Goal: Complete application form

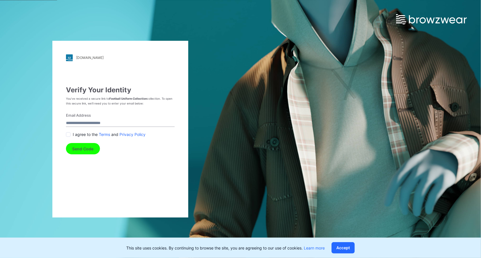
click at [86, 123] on input "Email Address" at bounding box center [120, 123] width 109 height 8
type input "**********"
click at [69, 136] on span at bounding box center [68, 134] width 5 height 5
click at [80, 149] on button "Send Code" at bounding box center [83, 148] width 34 height 11
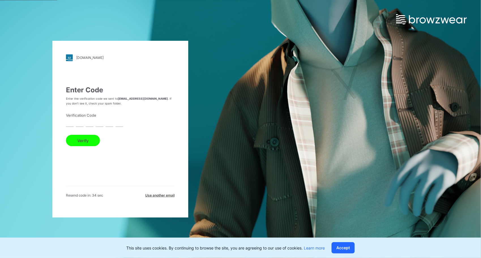
click at [70, 123] on input "text" at bounding box center [70, 123] width 8 height 8
paste input "*"
type input "*"
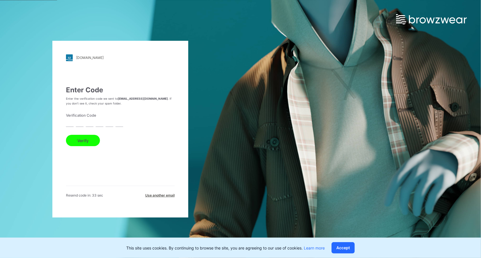
type input "*"
click at [84, 141] on button "Verify" at bounding box center [83, 140] width 34 height 11
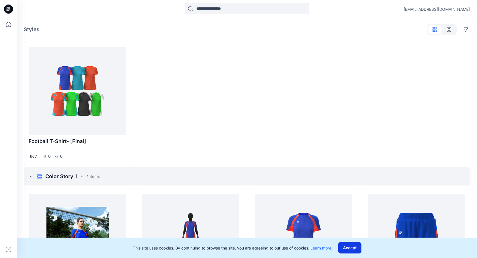
click at [350, 252] on button "Accept" at bounding box center [349, 247] width 23 height 11
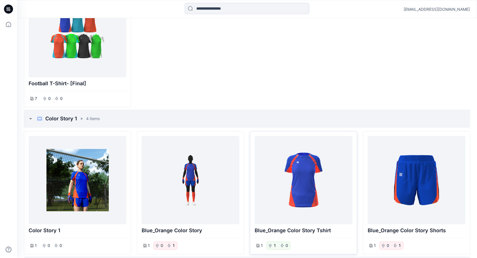
scroll to position [57, 0]
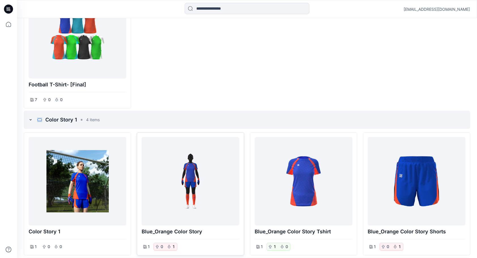
click at [197, 181] on div at bounding box center [190, 181] width 93 height 84
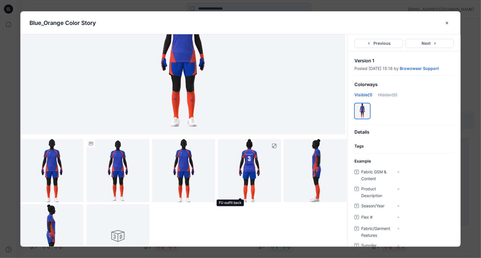
scroll to position [67, 0]
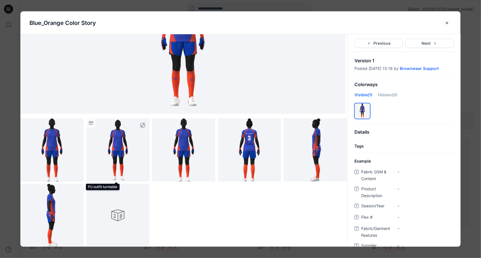
click at [113, 140] on img at bounding box center [117, 149] width 63 height 63
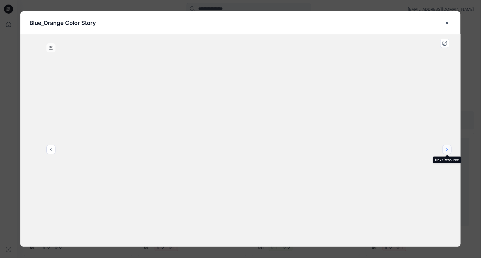
click at [443, 149] on button "next" at bounding box center [447, 149] width 9 height 9
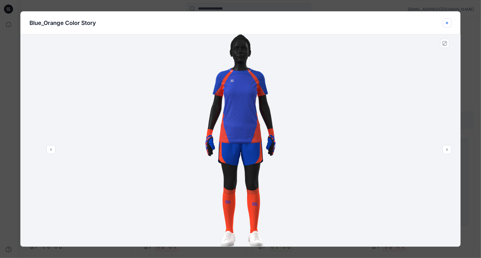
click at [449, 23] on icon "close-btn" at bounding box center [447, 23] width 5 height 5
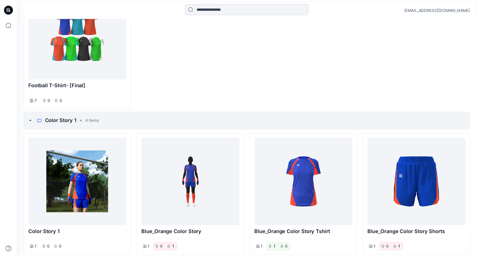
scroll to position [57, 0]
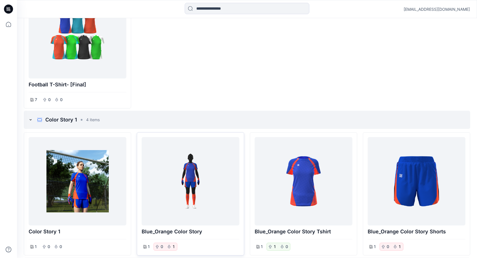
click at [205, 173] on div at bounding box center [190, 181] width 93 height 84
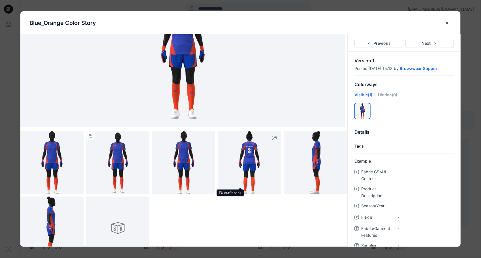
scroll to position [67, 0]
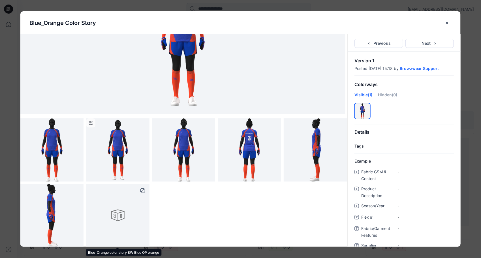
click at [121, 217] on div at bounding box center [117, 215] width 63 height 63
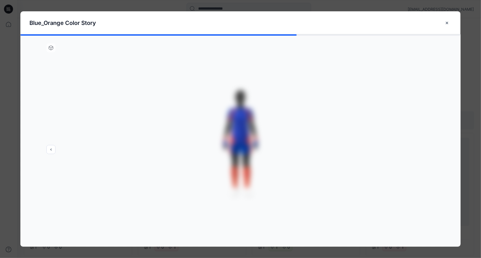
click at [51, 151] on div at bounding box center [240, 140] width 440 height 212
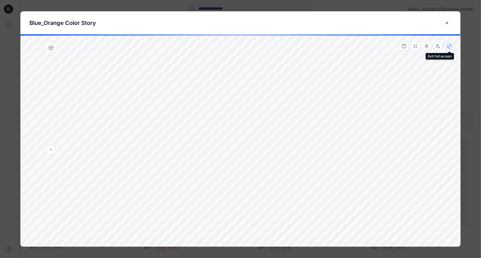
click at [451, 48] on icon "button" at bounding box center [449, 46] width 5 height 5
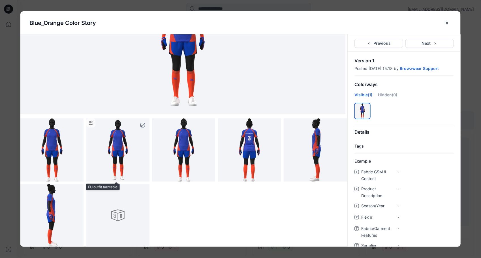
click at [115, 141] on img at bounding box center [117, 149] width 63 height 63
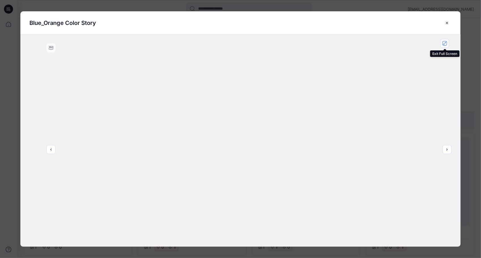
click at [448, 43] on button "close-full-preview" at bounding box center [444, 43] width 9 height 9
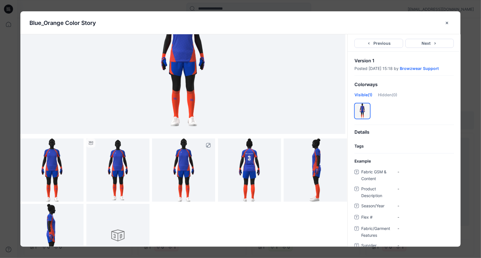
scroll to position [0, 0]
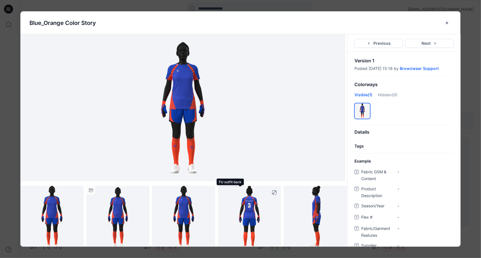
click at [248, 210] on img at bounding box center [249, 217] width 21 height 63
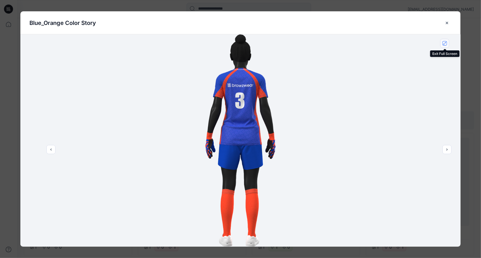
click at [445, 44] on icon "close-full-preview" at bounding box center [445, 43] width 5 height 5
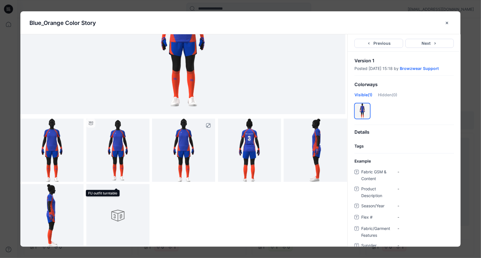
scroll to position [67, 0]
click at [448, 24] on icon "close-btn" at bounding box center [447, 23] width 5 height 5
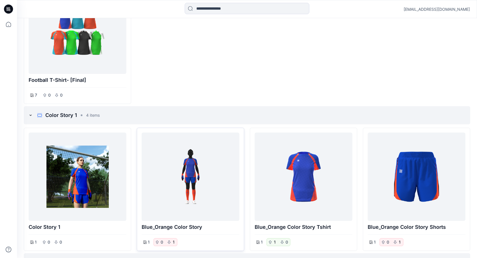
scroll to position [57, 0]
